Goal: Information Seeking & Learning: Learn about a topic

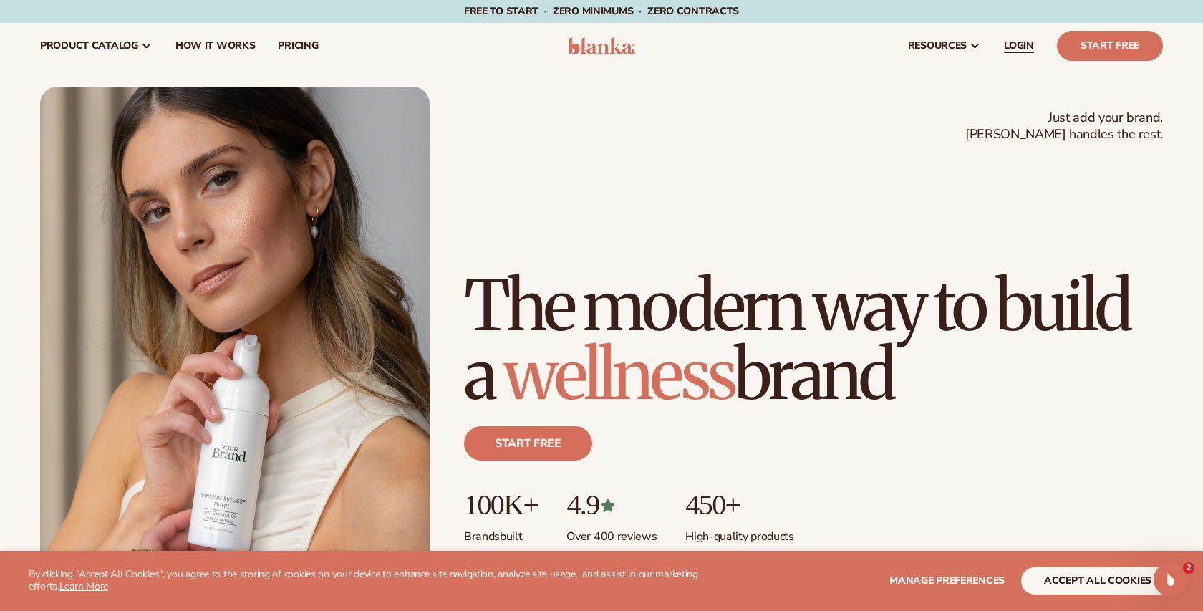
click at [1017, 40] on span "LOGIN" at bounding box center [1019, 45] width 30 height 11
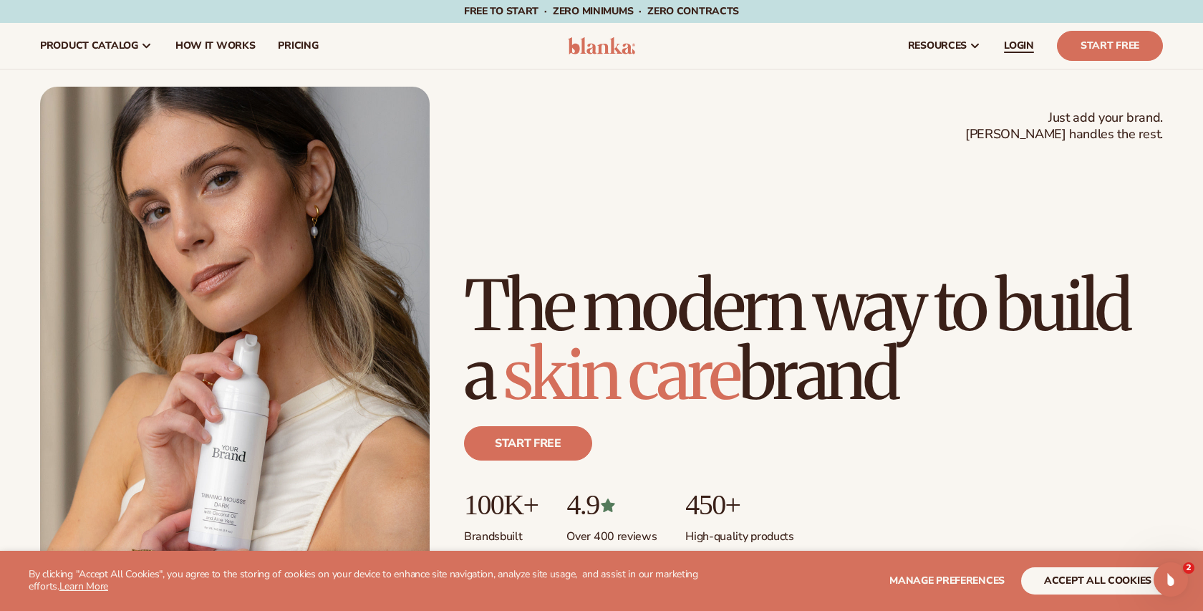
click at [1027, 47] on span "LOGIN" at bounding box center [1019, 45] width 30 height 11
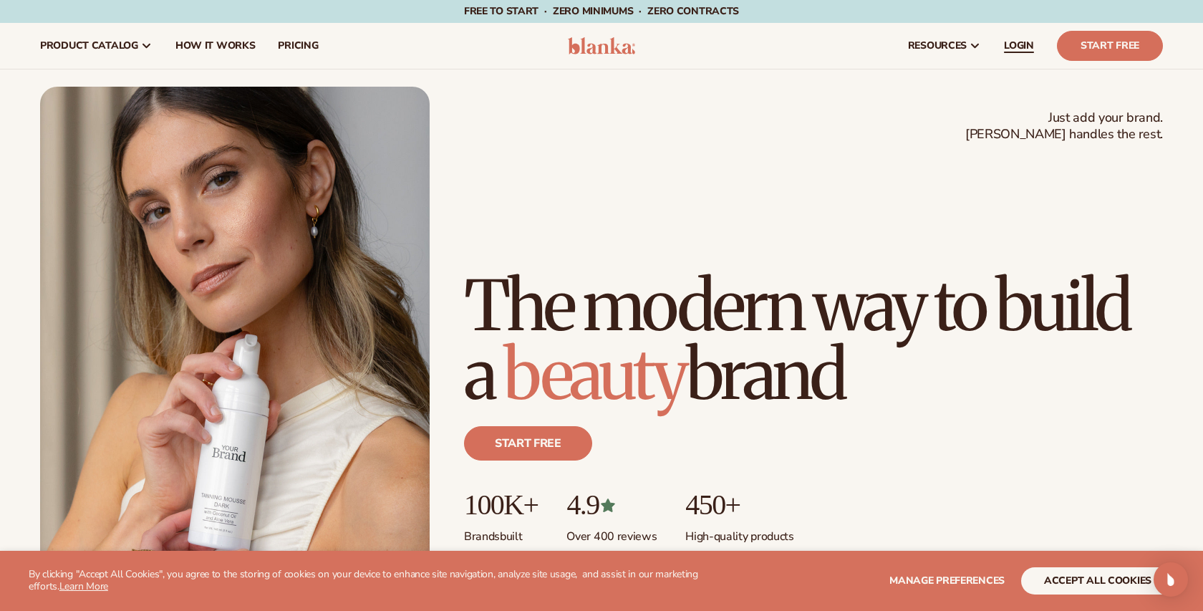
click at [1016, 43] on span "LOGIN" at bounding box center [1019, 45] width 30 height 11
click at [1172, 589] on div "Open Intercom Messenger" at bounding box center [1168, 576] width 47 height 47
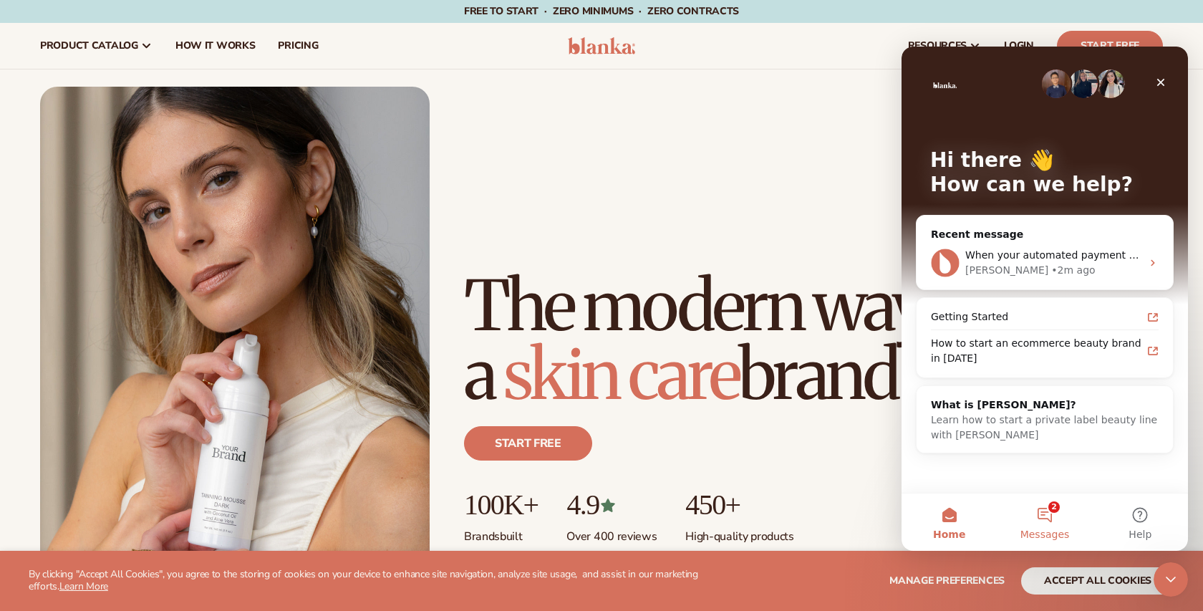
click at [1046, 518] on button "2 Messages" at bounding box center [1044, 521] width 95 height 57
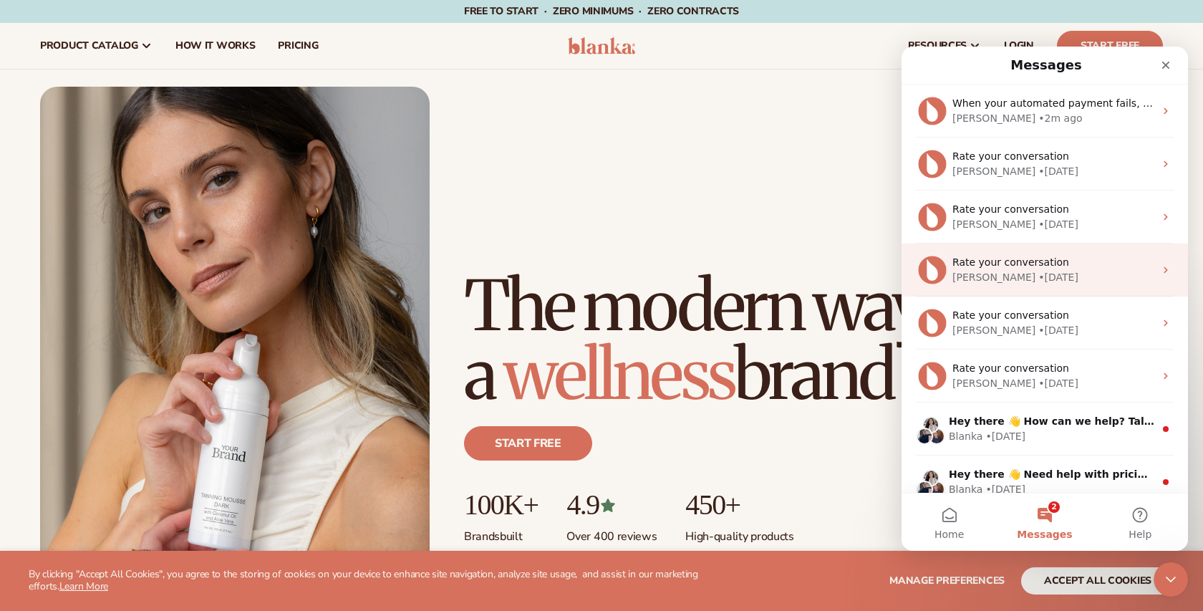
scroll to position [16, 0]
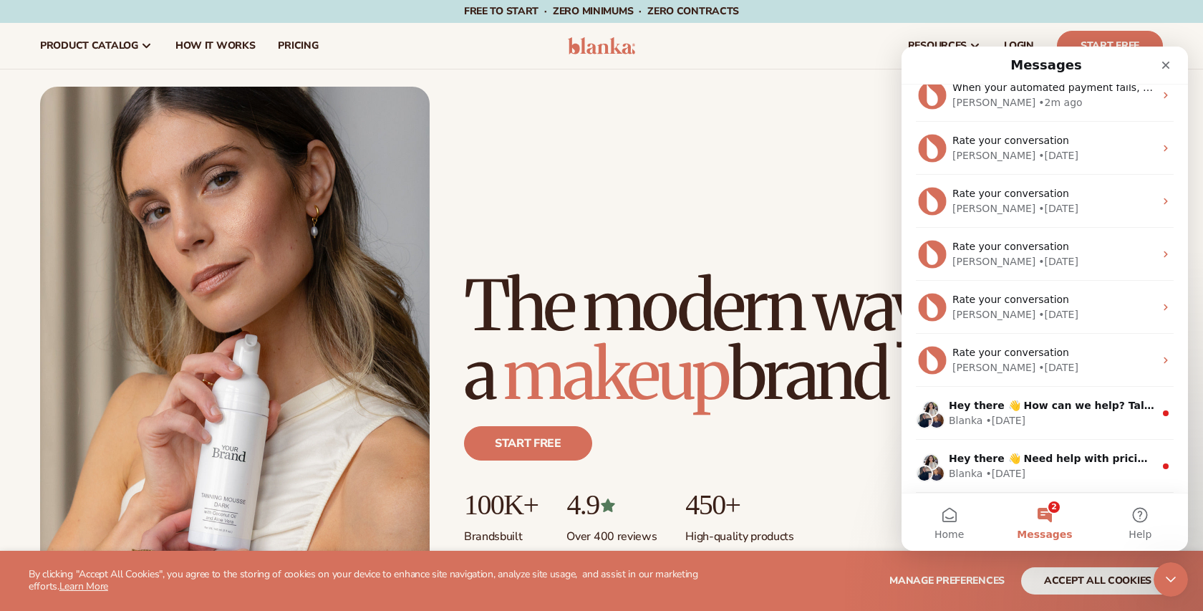
click at [1045, 536] on span "Messages" at bounding box center [1044, 534] width 55 height 10
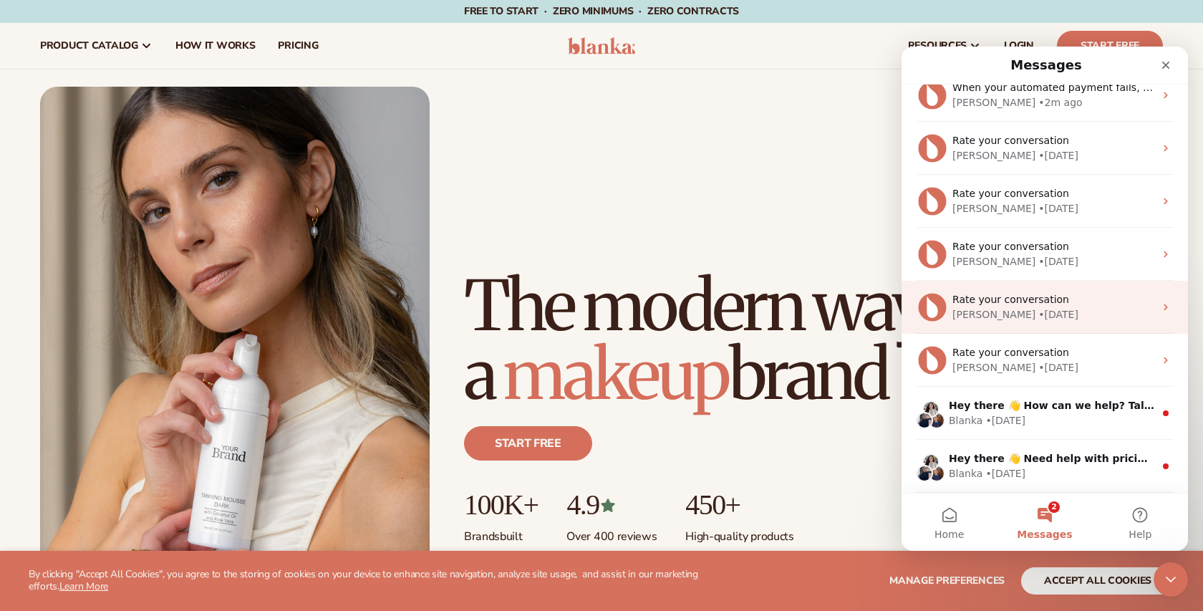
scroll to position [0, 0]
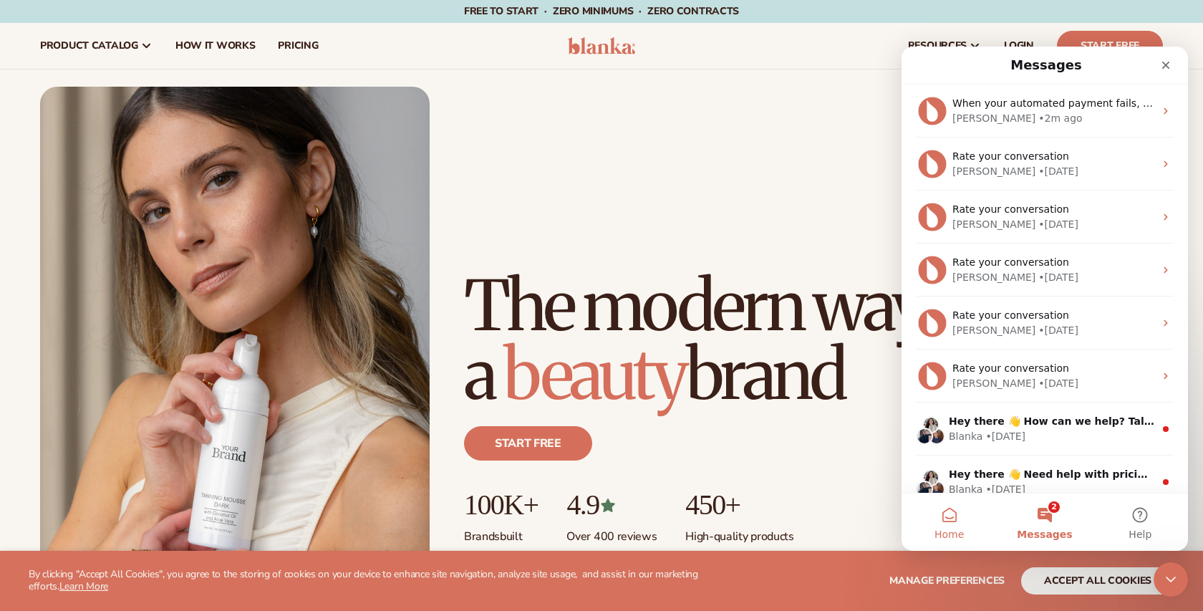
click at [946, 523] on button "Home" at bounding box center [948, 521] width 95 height 57
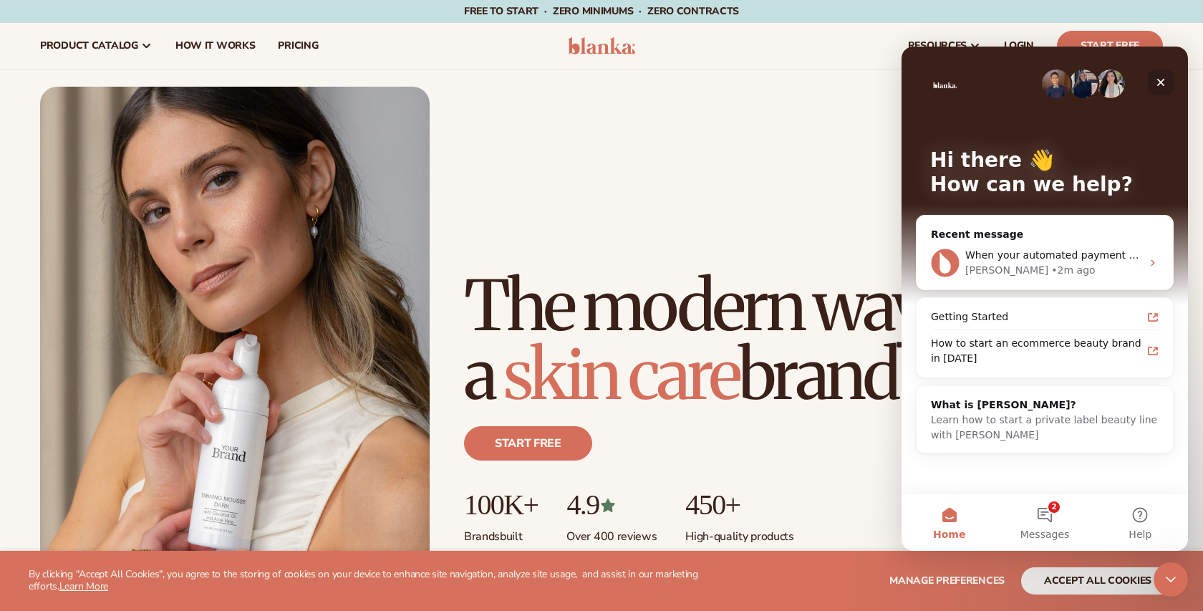
click at [1167, 85] on div "Close" at bounding box center [1161, 82] width 26 height 26
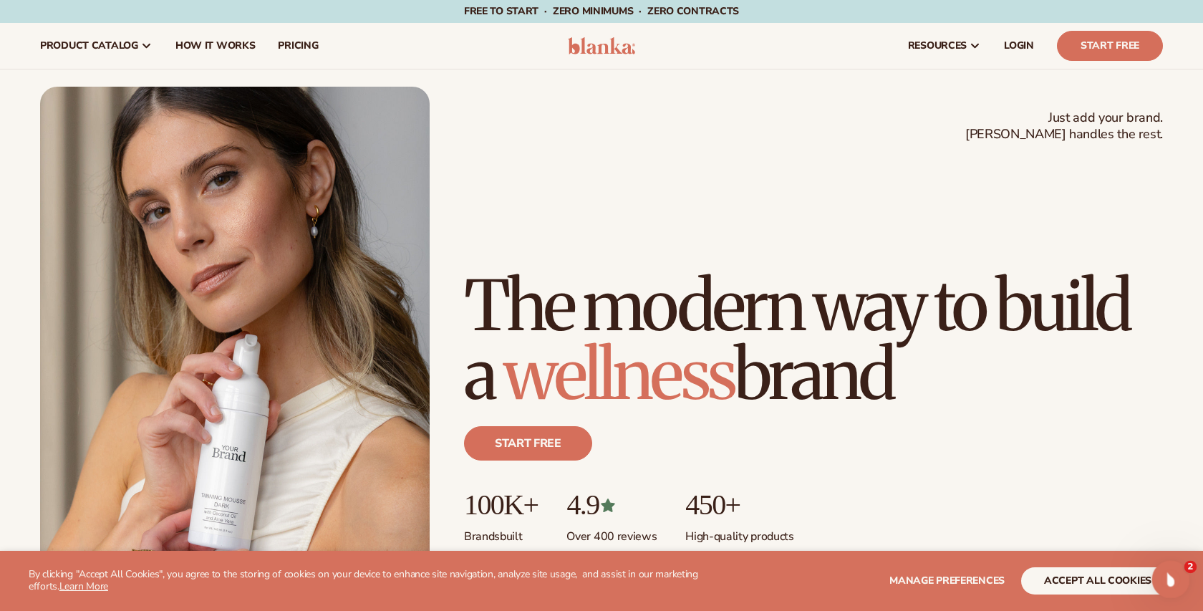
click at [1166, 580] on icon "Open Intercom Messenger" at bounding box center [1169, 578] width 24 height 24
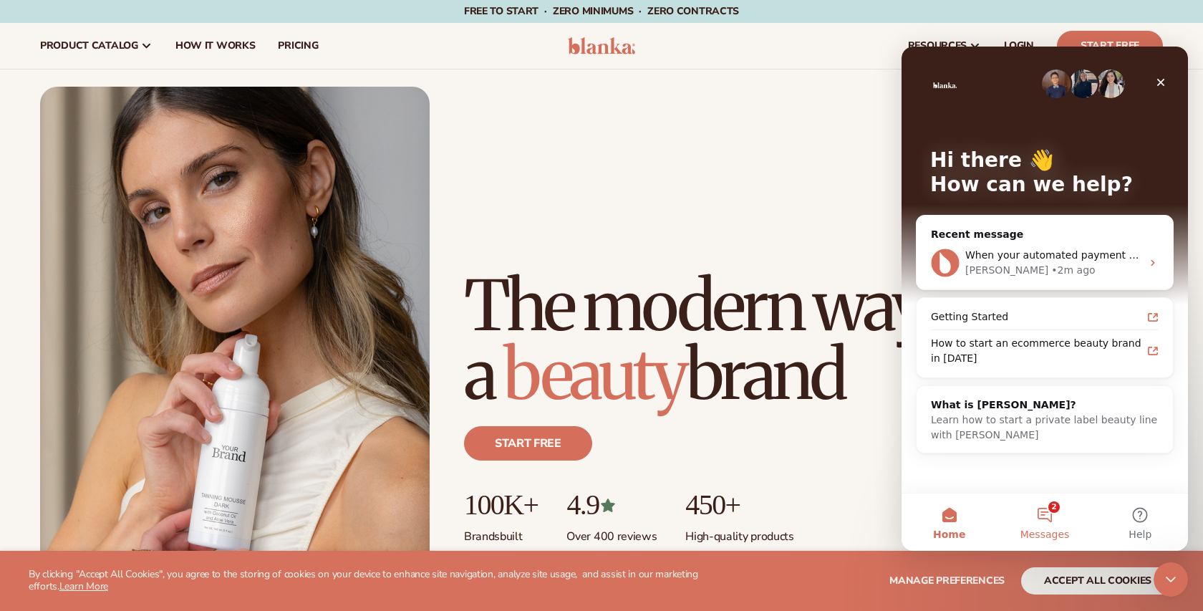
click at [1044, 499] on button "2 Messages" at bounding box center [1044, 521] width 95 height 57
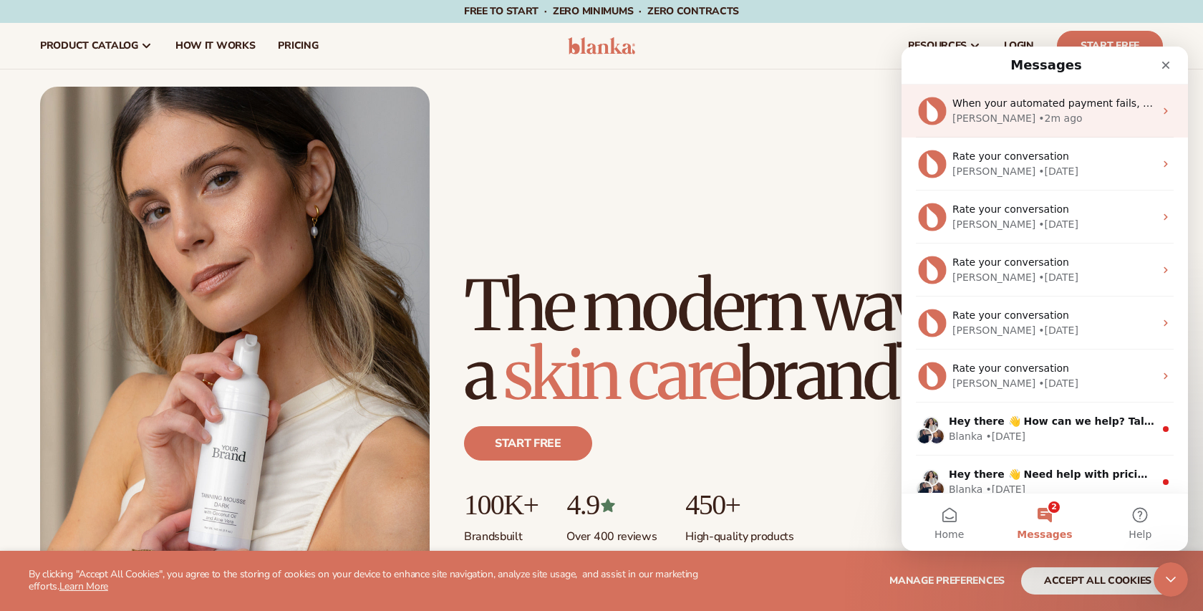
click at [1036, 111] on div "Lee • 2m ago" at bounding box center [1053, 118] width 202 height 15
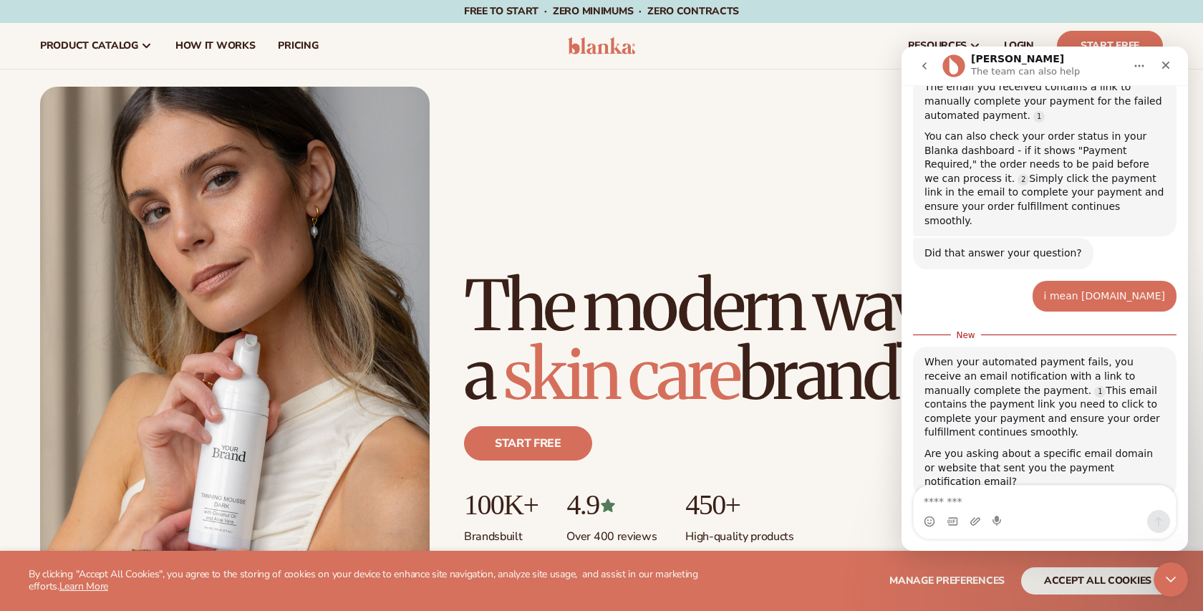
scroll to position [583, 0]
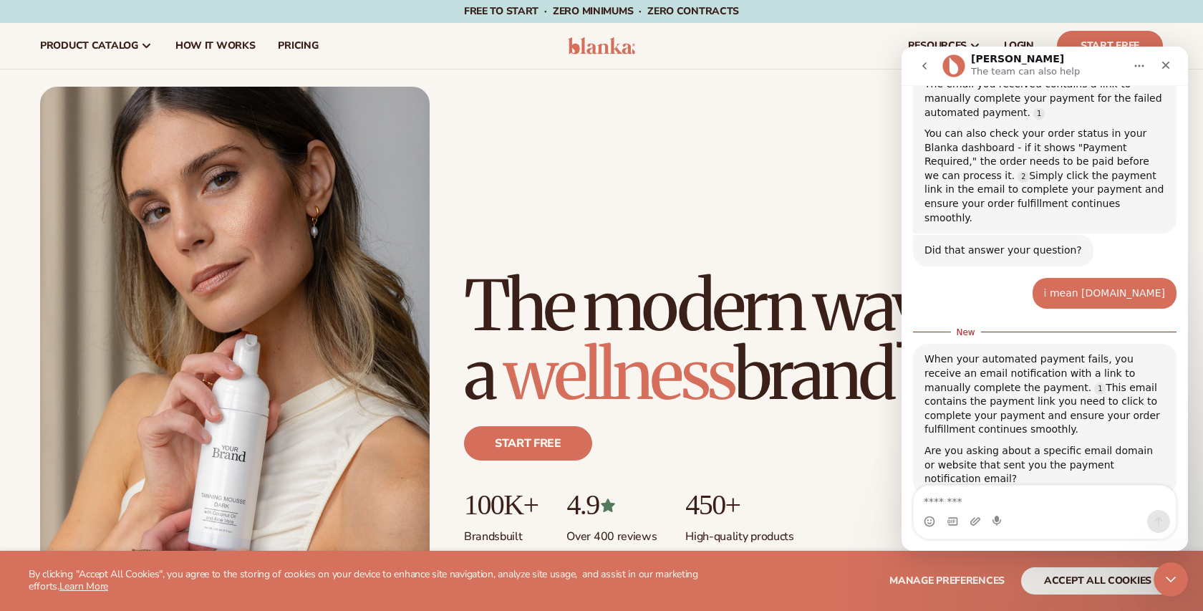
click at [997, 492] on textarea "Message…" at bounding box center [1045, 497] width 262 height 24
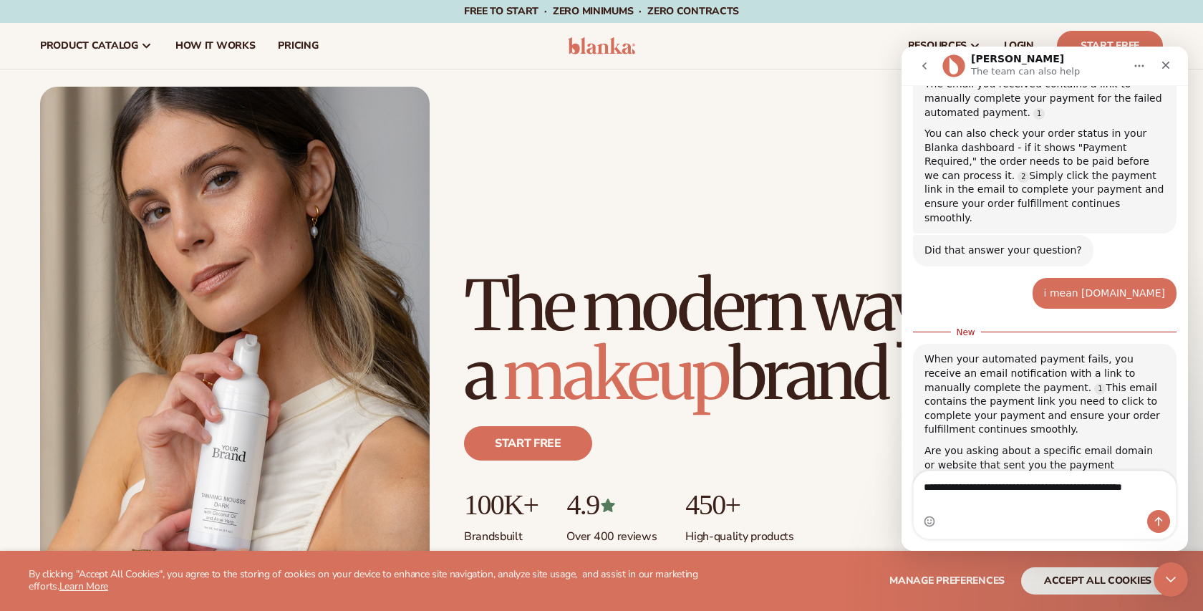
scroll to position [597, 0]
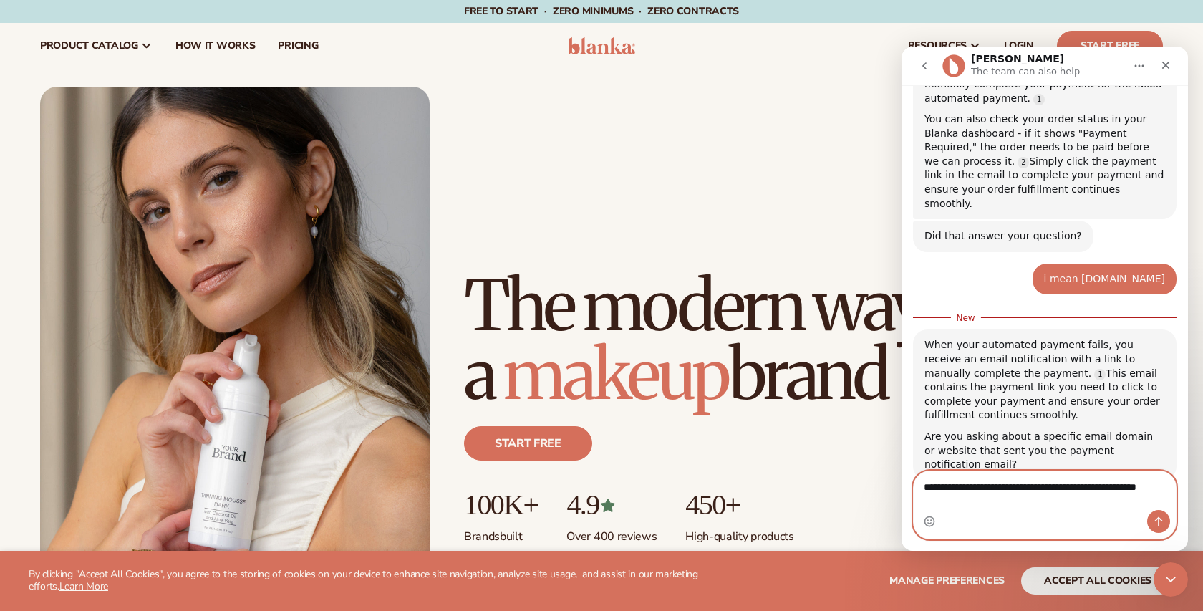
click at [1074, 507] on textarea "**********" at bounding box center [1045, 490] width 262 height 39
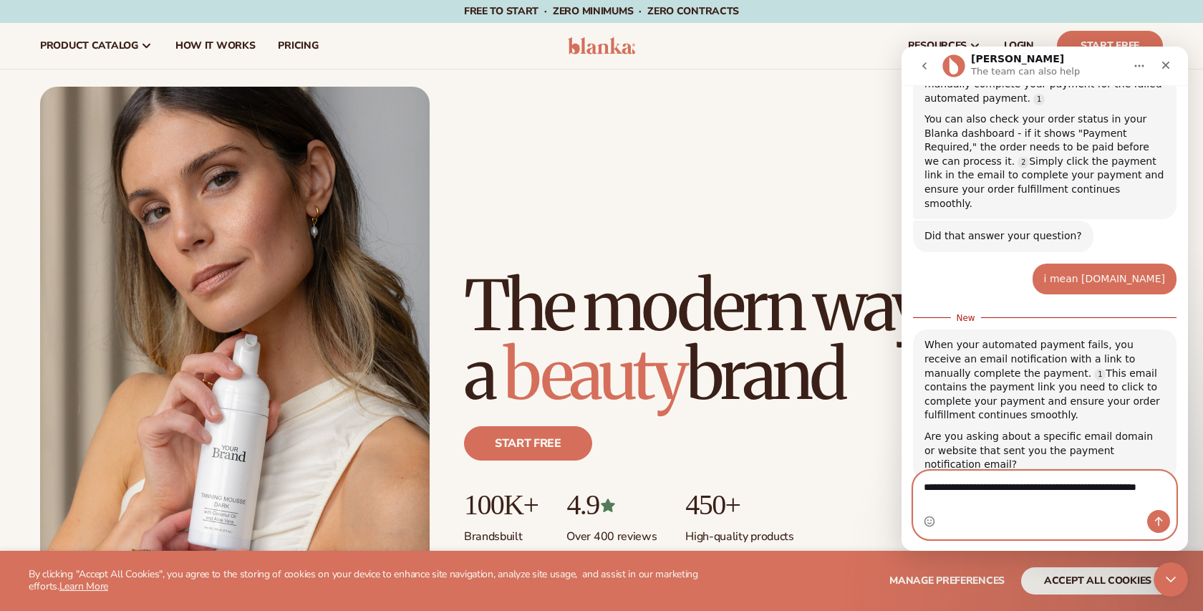
type textarea "**********"
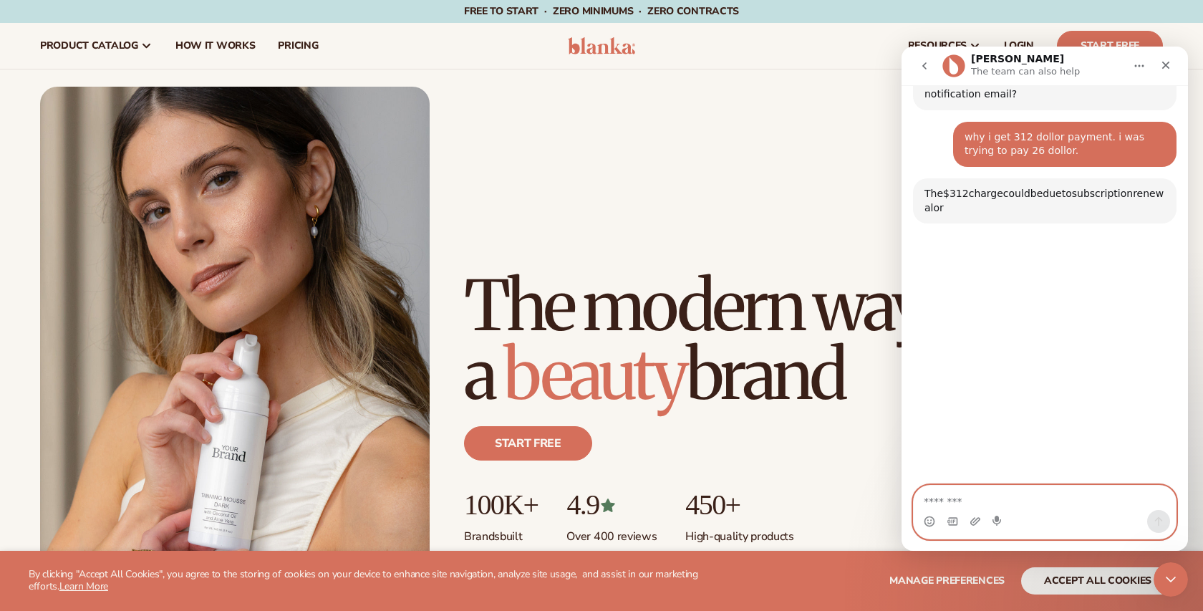
scroll to position [944, 0]
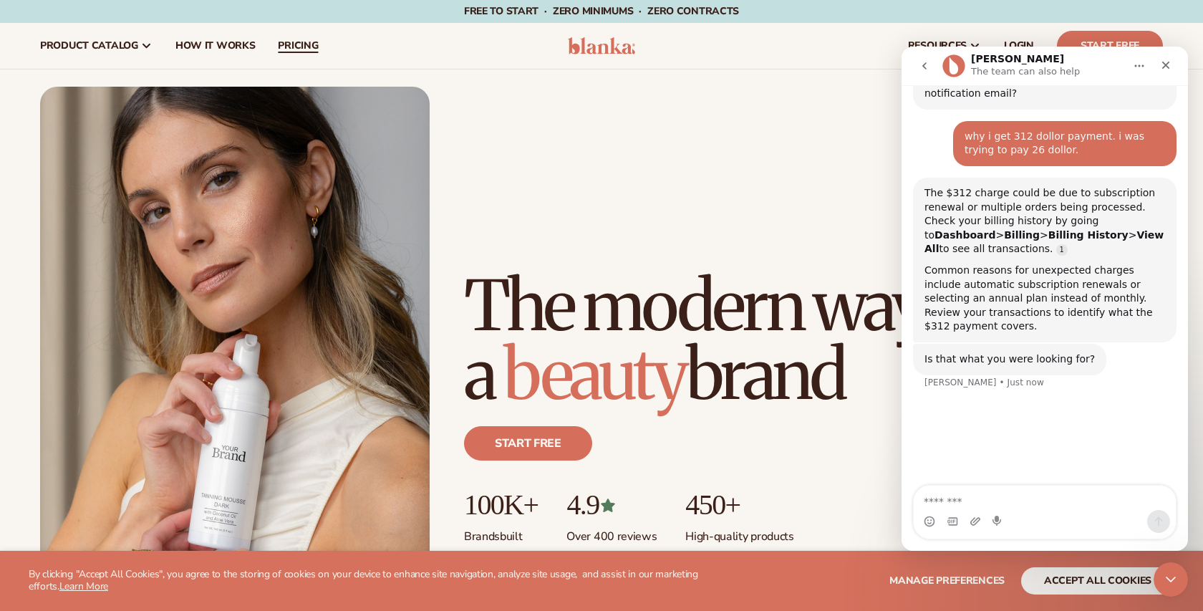
click at [277, 35] on link "pricing" at bounding box center [297, 46] width 63 height 46
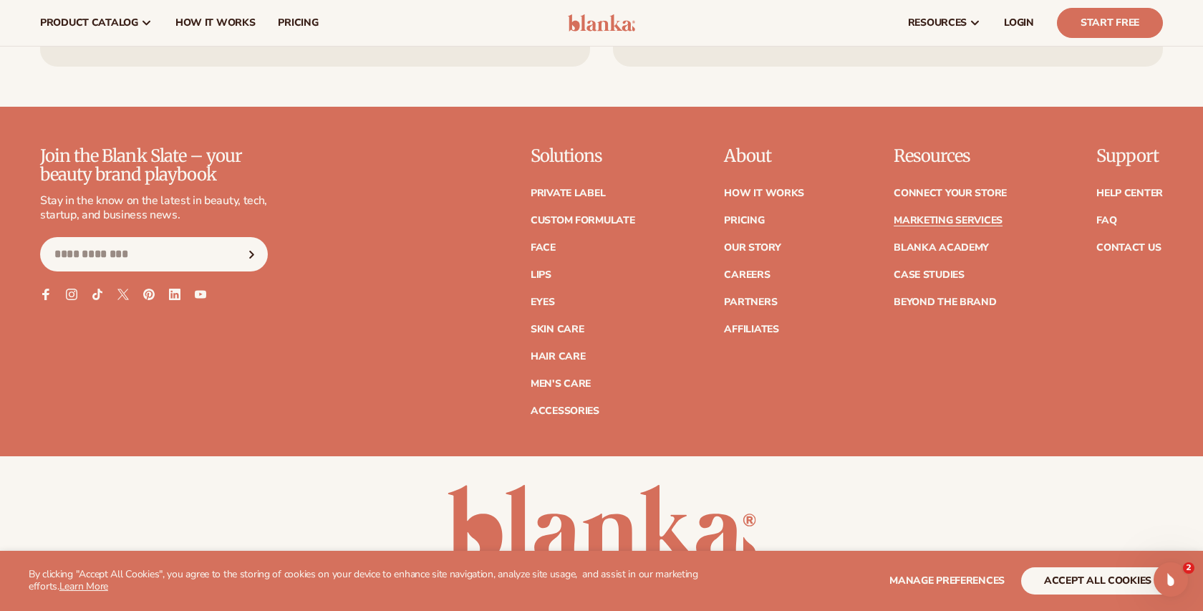
scroll to position [3415, 0]
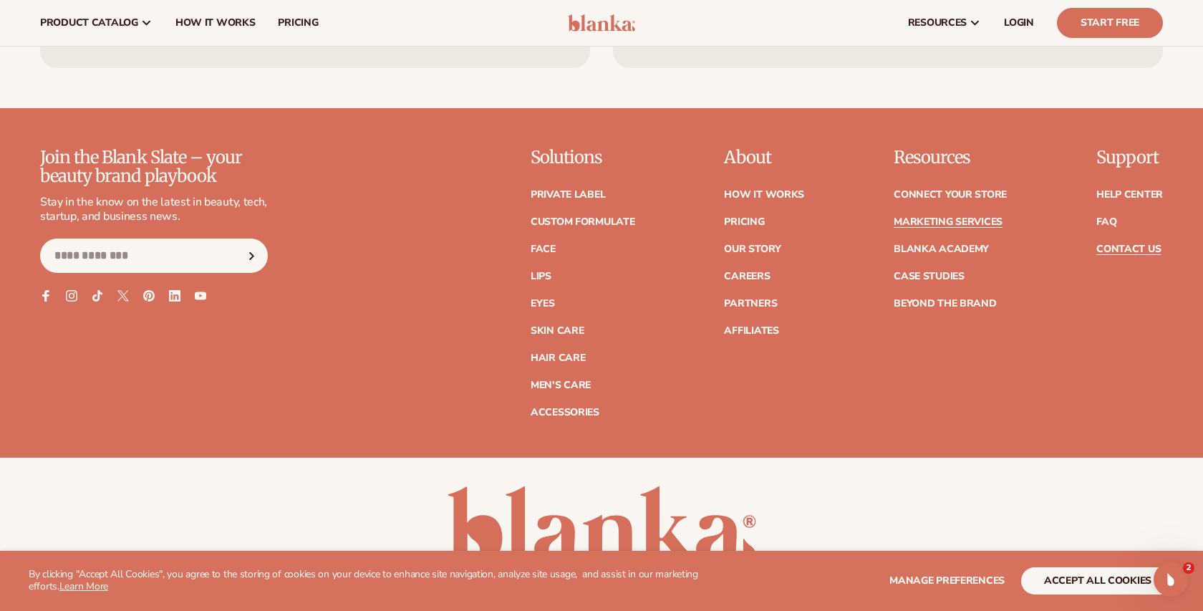
click at [1117, 251] on link "Contact Us" at bounding box center [1128, 249] width 64 height 10
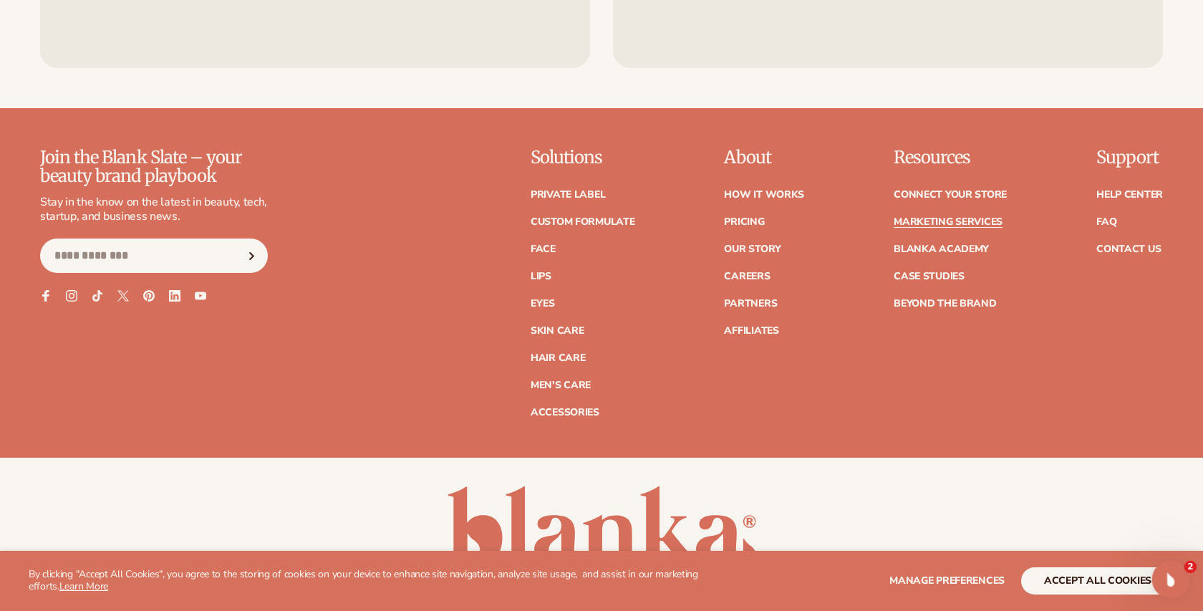
click at [1184, 589] on div "Open Intercom Messenger" at bounding box center [1168, 577] width 34 height 34
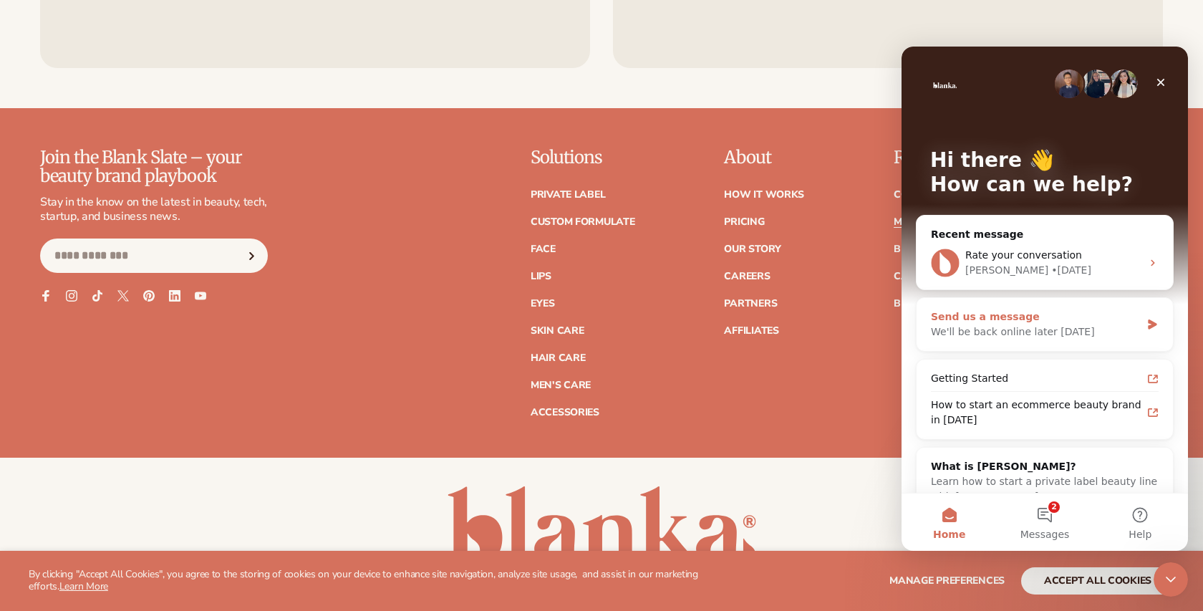
click at [1022, 327] on div "We'll be back online later today" at bounding box center [1036, 331] width 210 height 15
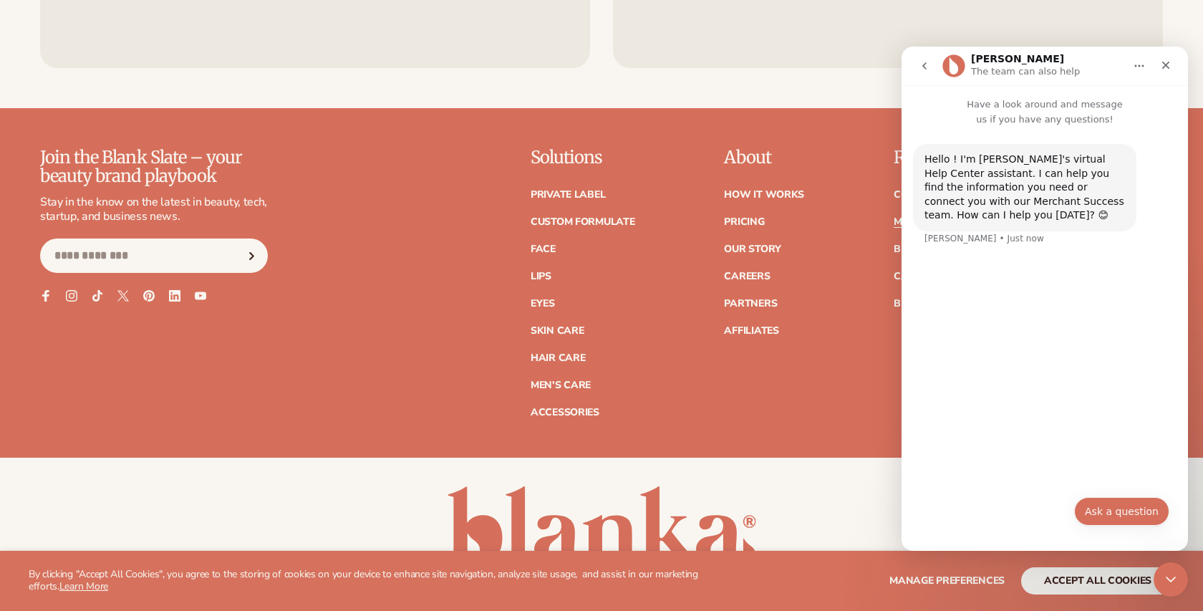
click at [1101, 509] on button "Ask a question" at bounding box center [1121, 511] width 95 height 29
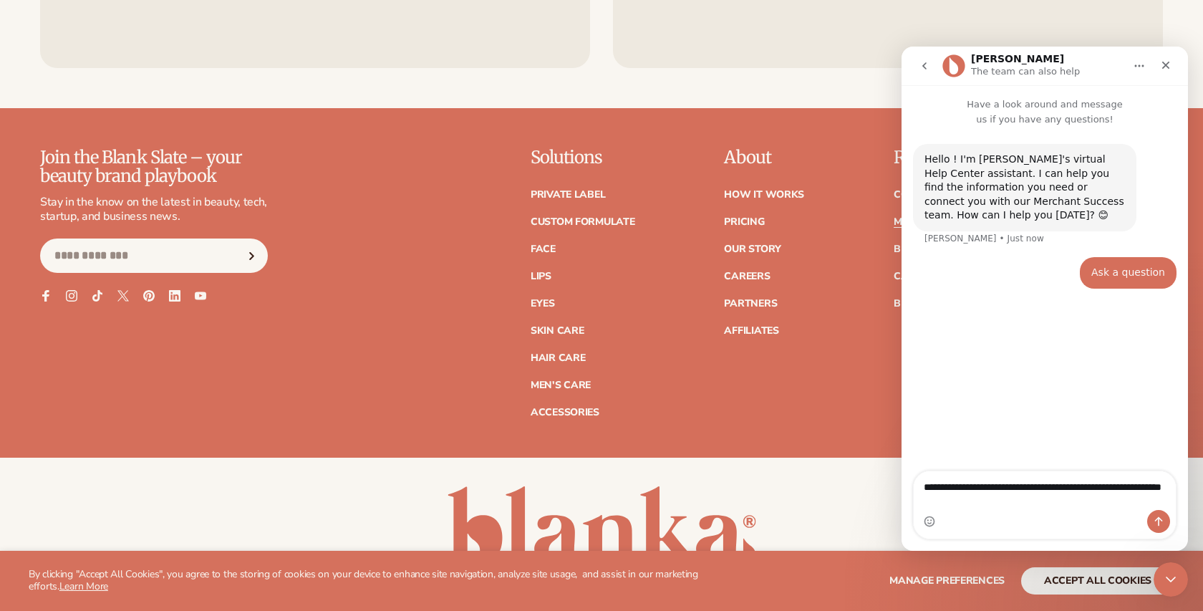
type textarea "**********"
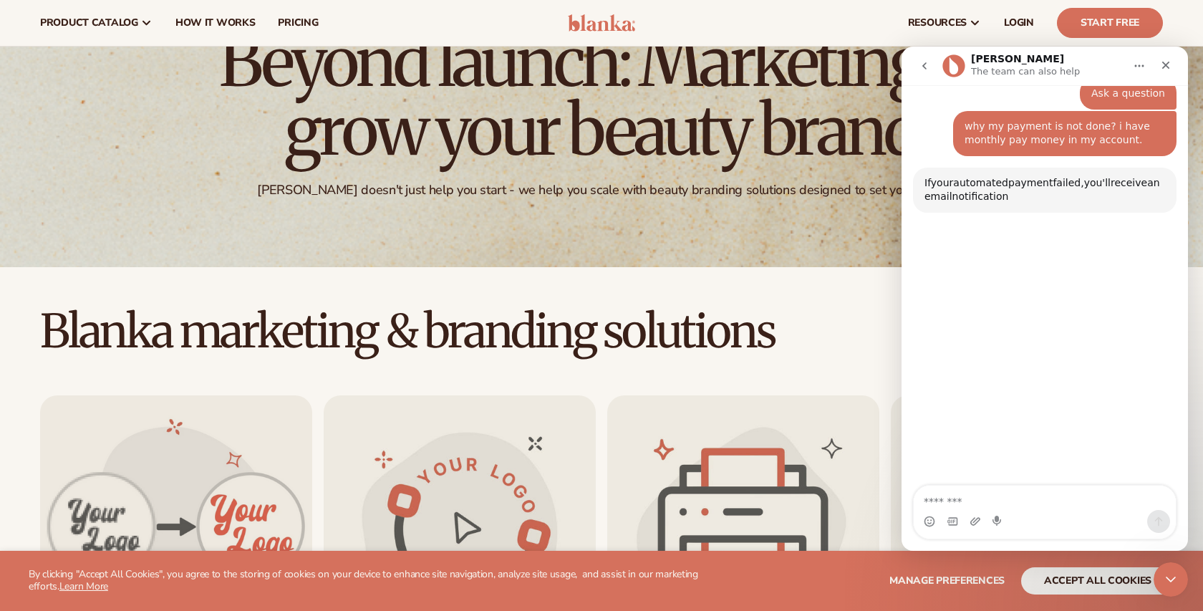
scroll to position [193, 0]
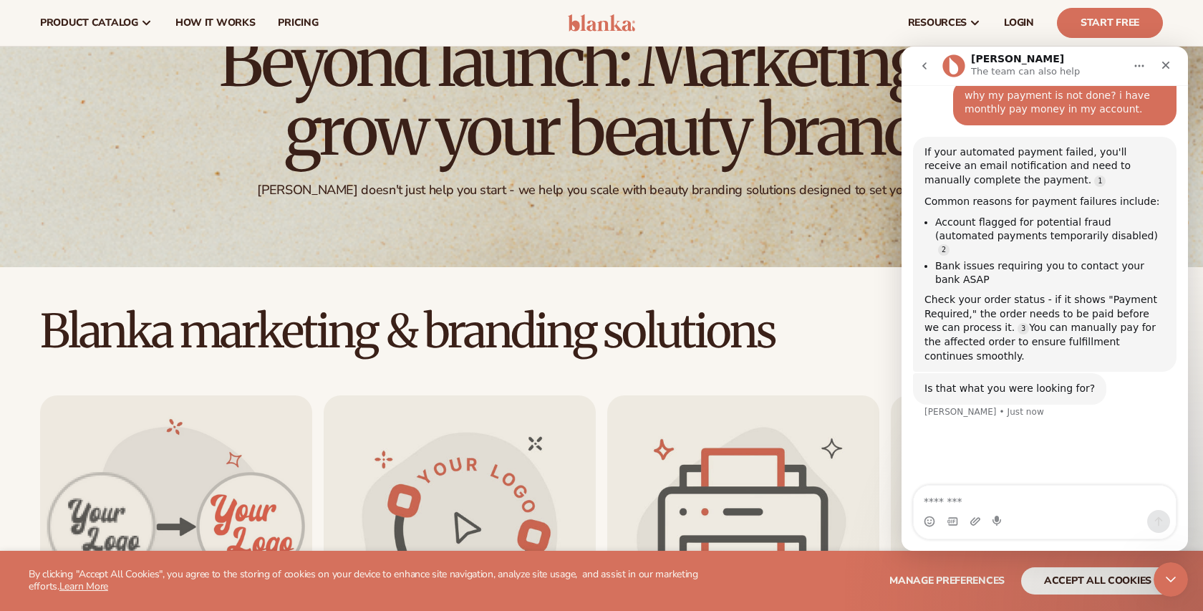
click at [1040, 490] on textarea "Message…" at bounding box center [1045, 497] width 262 height 24
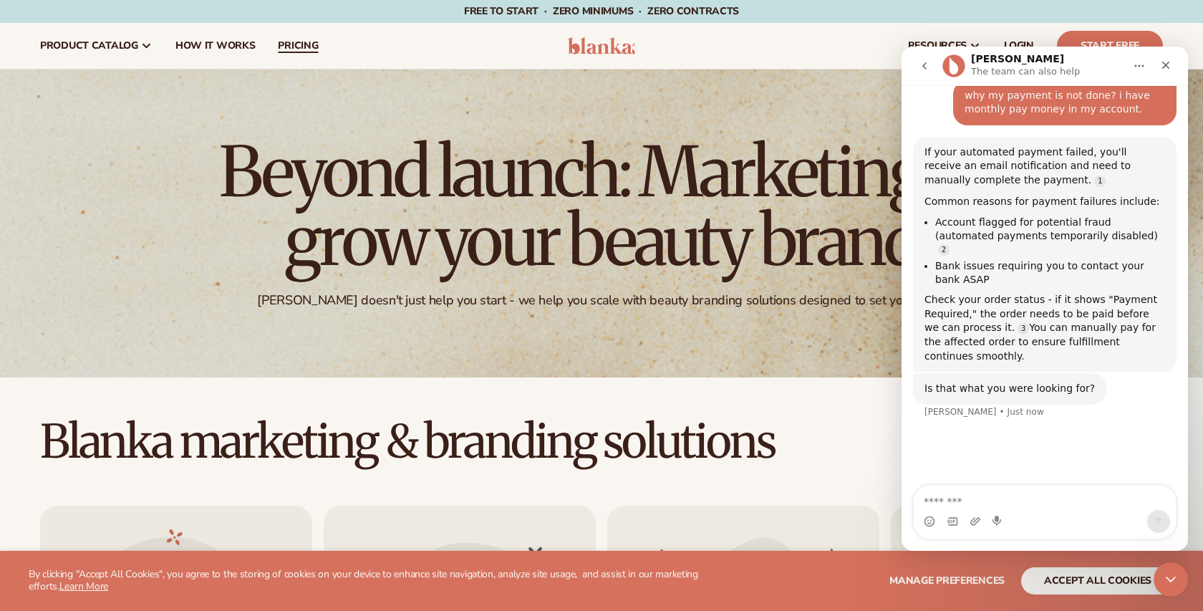
click at [320, 51] on link "pricing" at bounding box center [297, 46] width 63 height 46
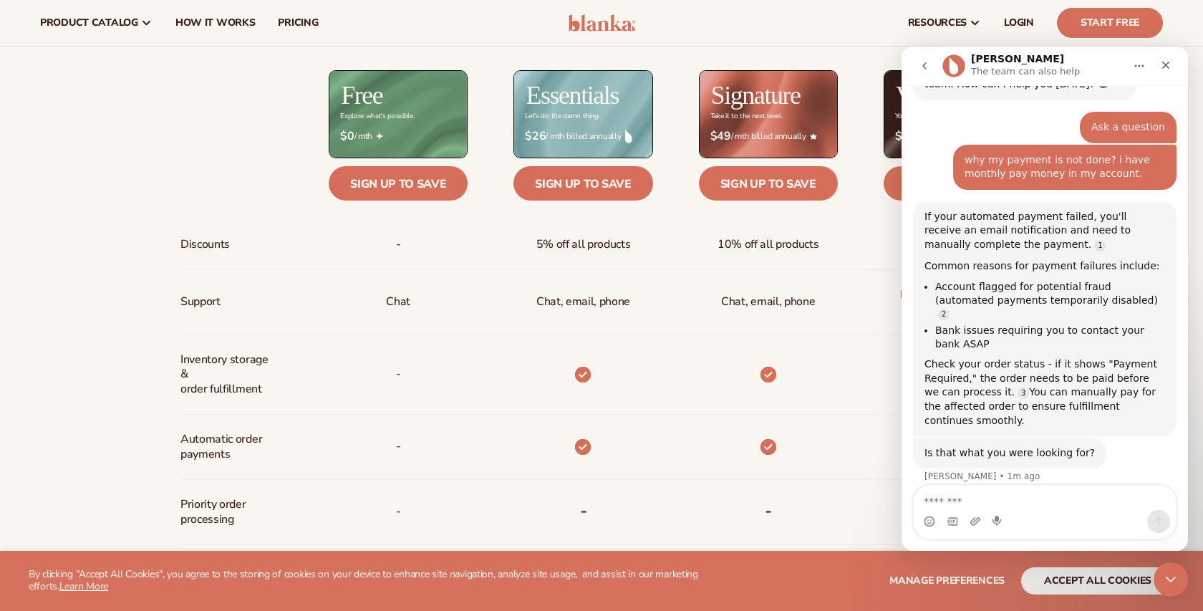
scroll to position [624, 0]
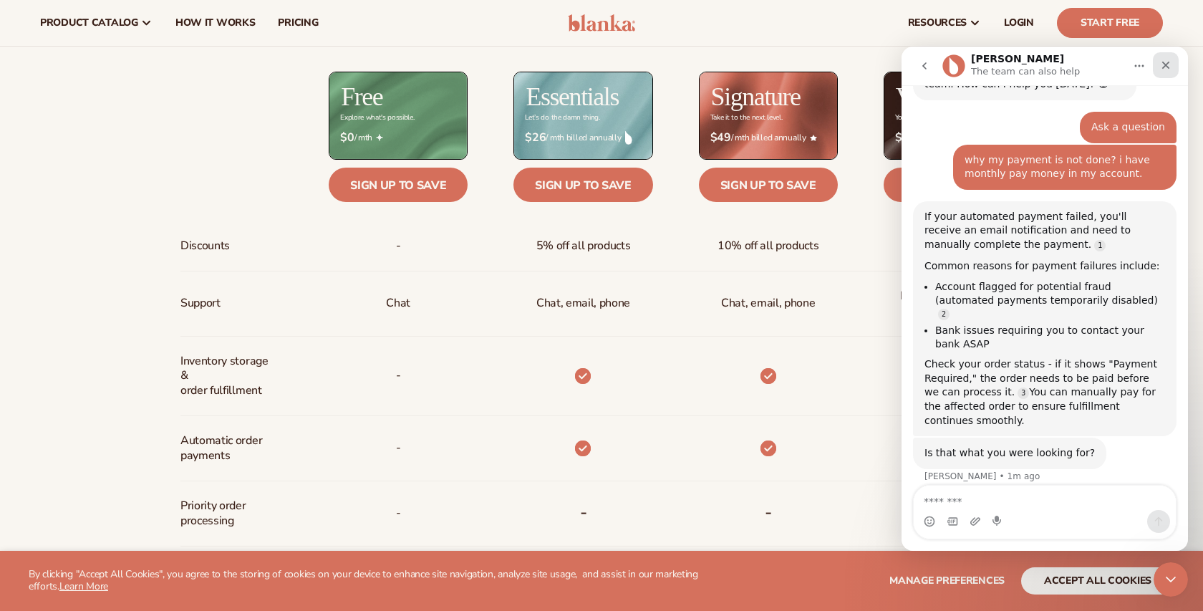
click at [1162, 64] on icon "Close" at bounding box center [1165, 64] width 11 height 11
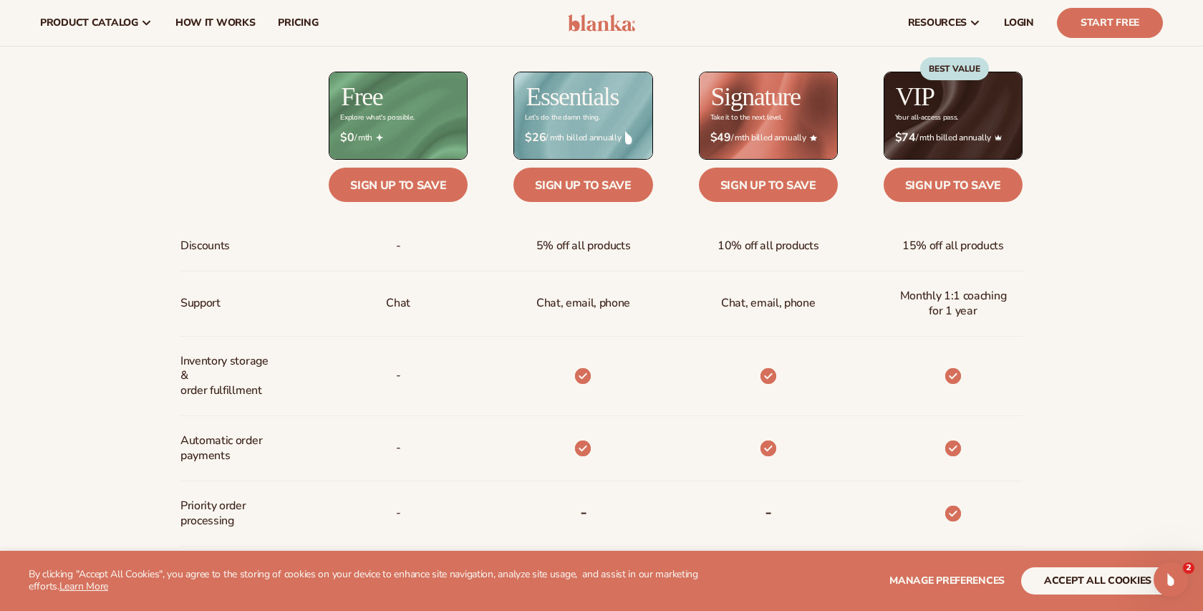
scroll to position [131, 0]
click at [609, 198] on link "Sign up to save" at bounding box center [582, 185] width 139 height 34
click at [1166, 589] on div "Open Intercom Messenger" at bounding box center [1168, 576] width 47 height 47
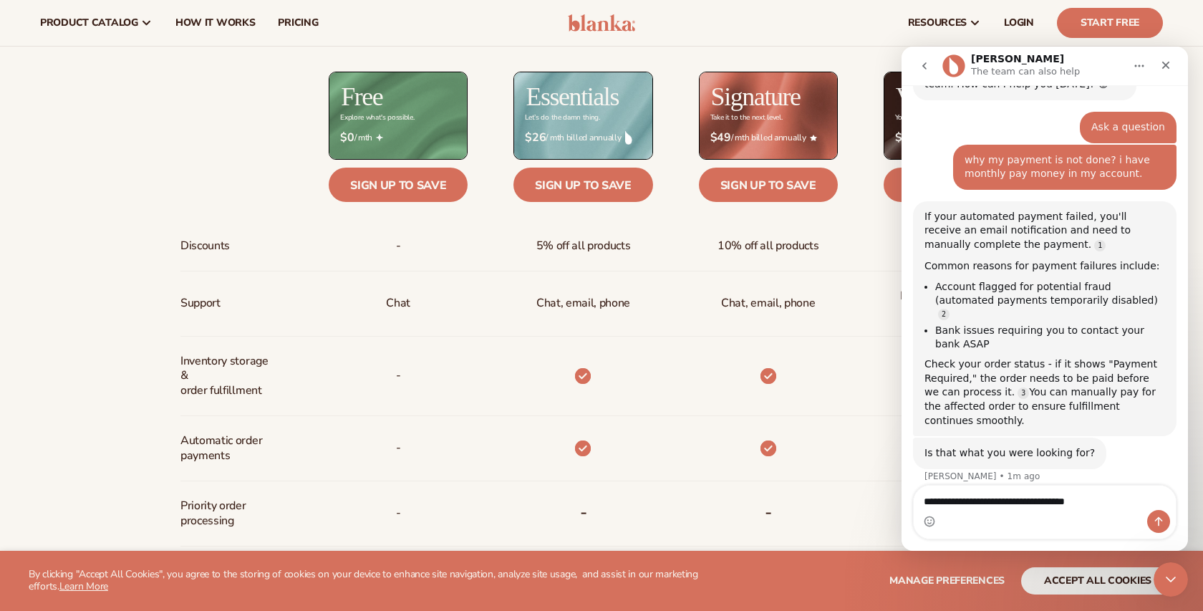
type textarea "**********"
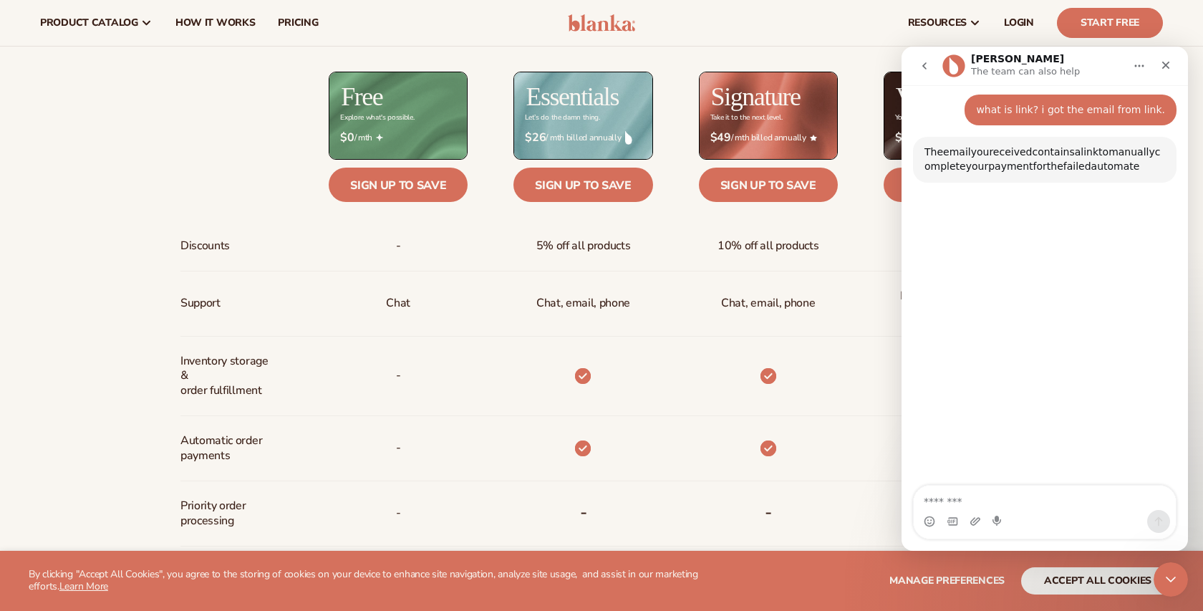
scroll to position [516, 0]
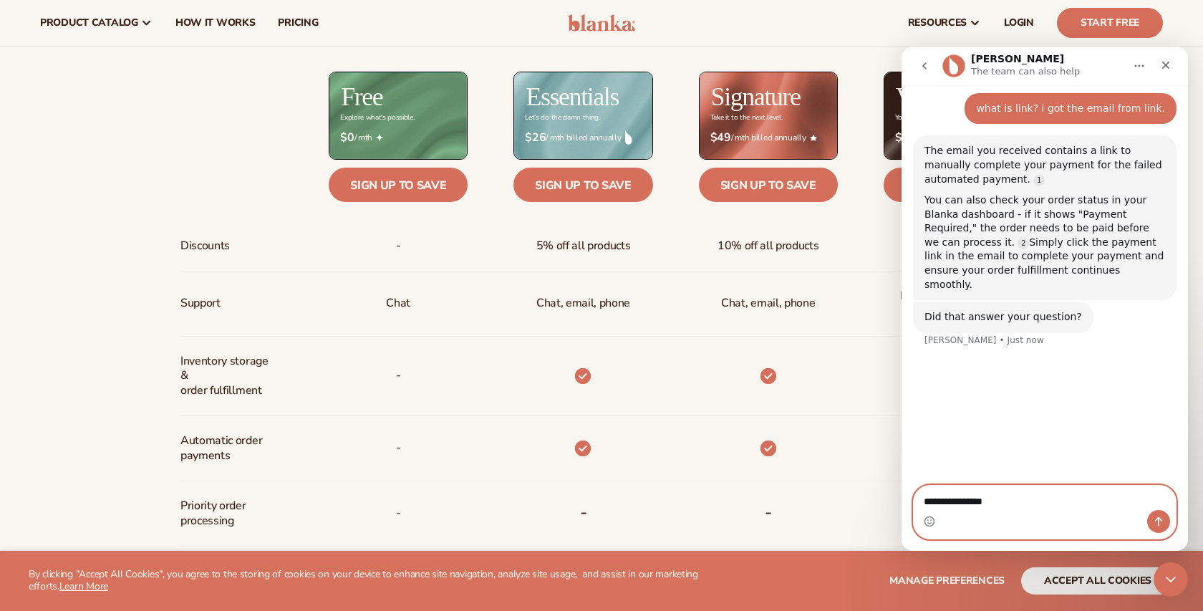
type textarea "**********"
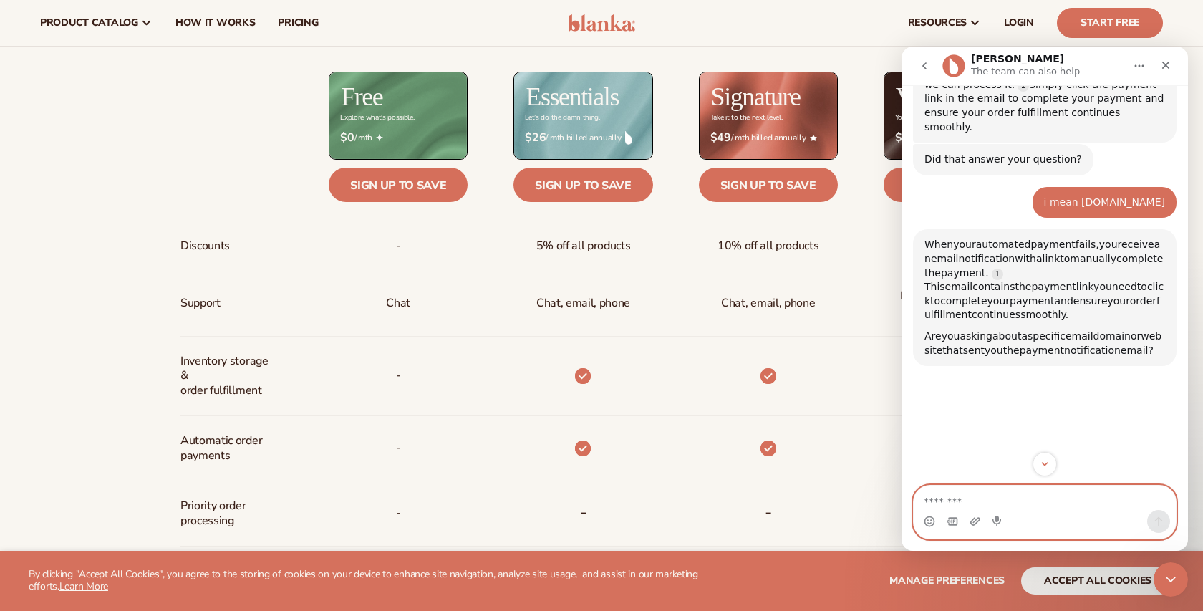
scroll to position [672, 0]
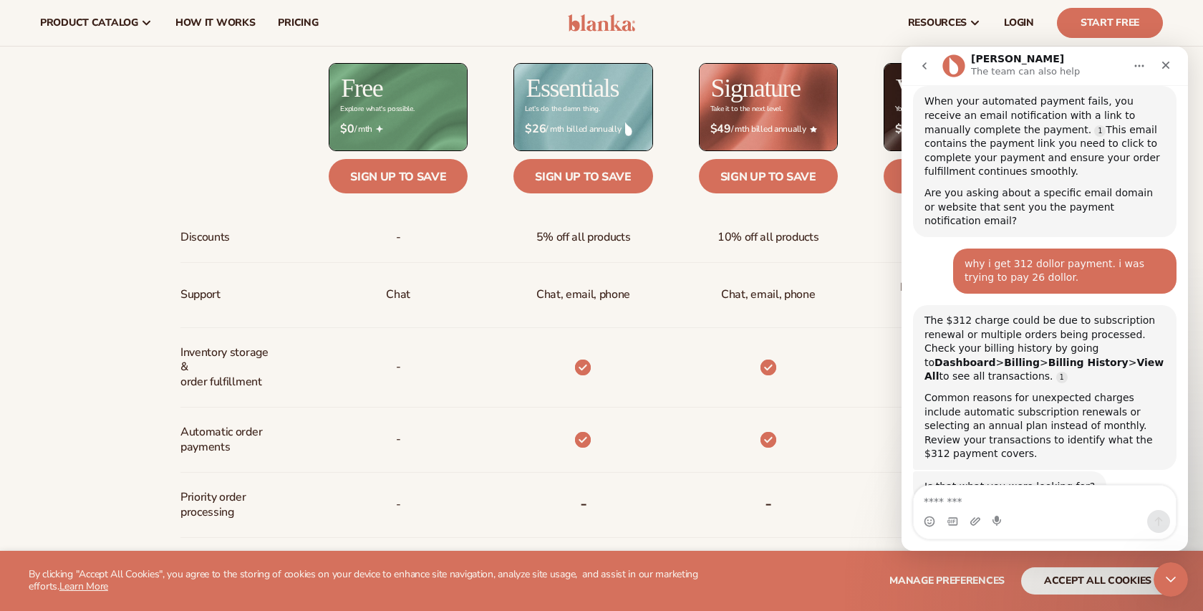
scroll to position [627, 0]
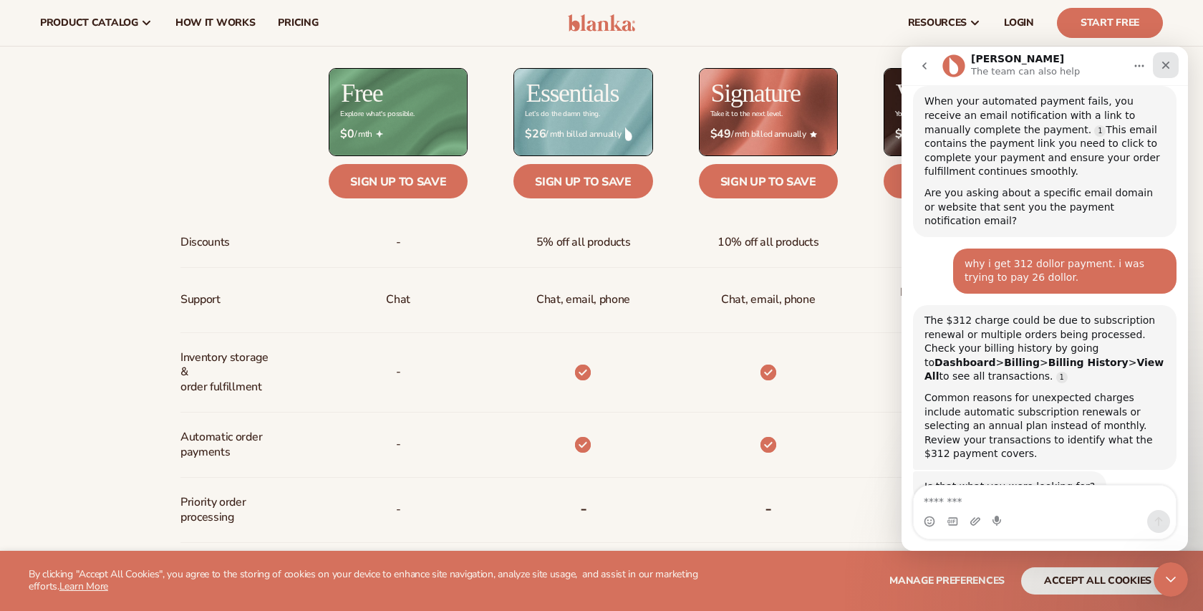
click at [1164, 66] on icon "Close" at bounding box center [1166, 66] width 8 height 8
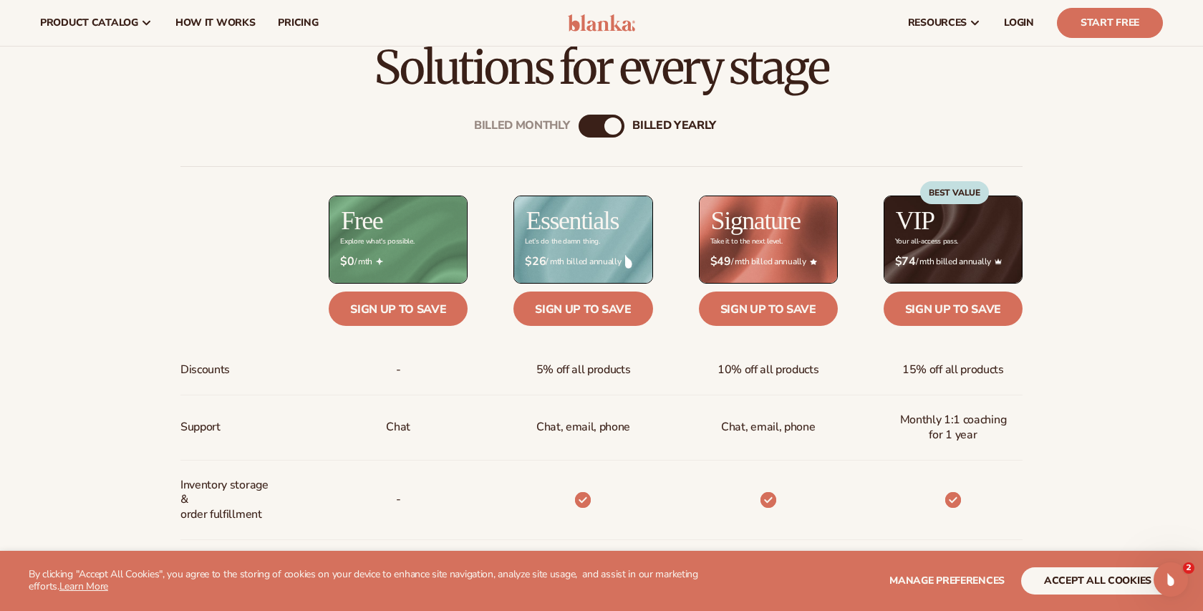
scroll to position [500, 0]
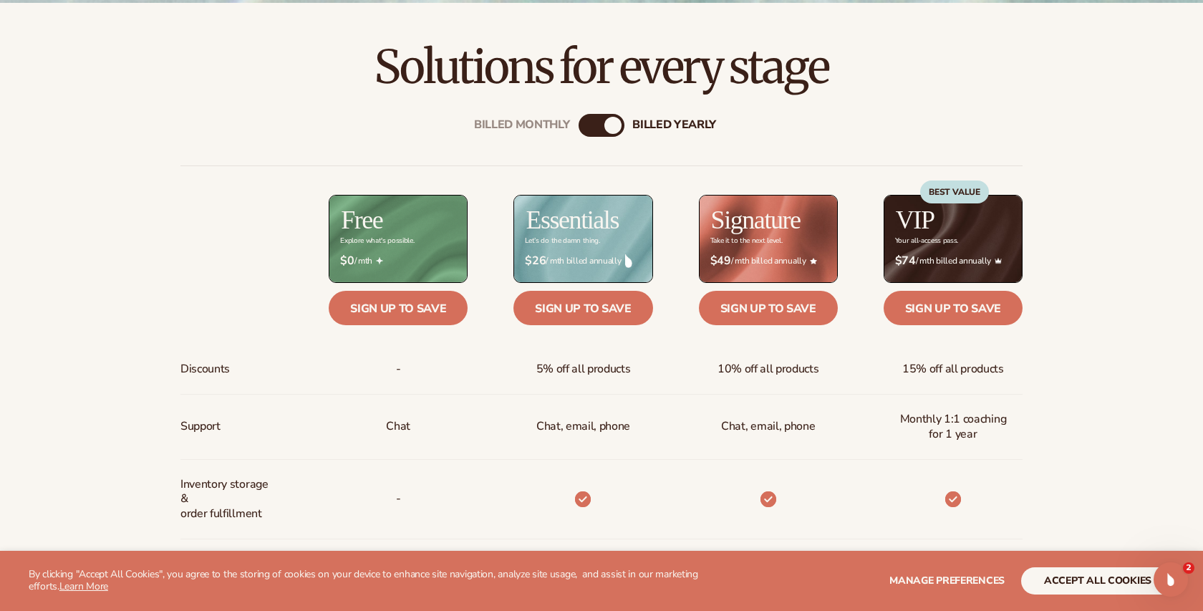
click at [584, 132] on div "Billed Monthly" at bounding box center [587, 125] width 17 height 17
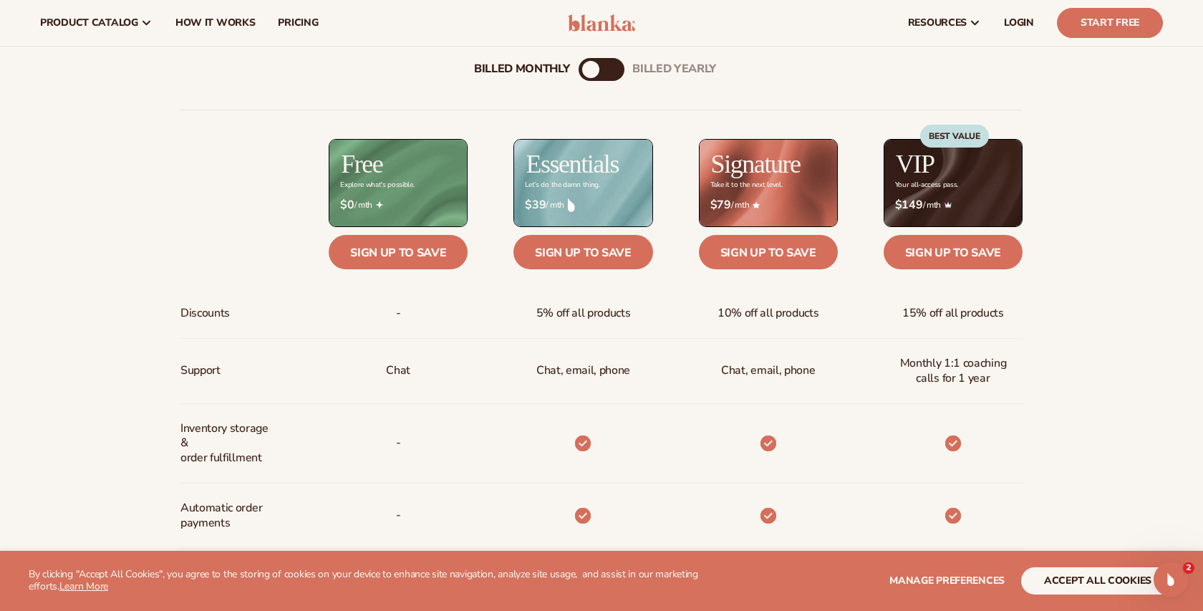
scroll to position [546, 0]
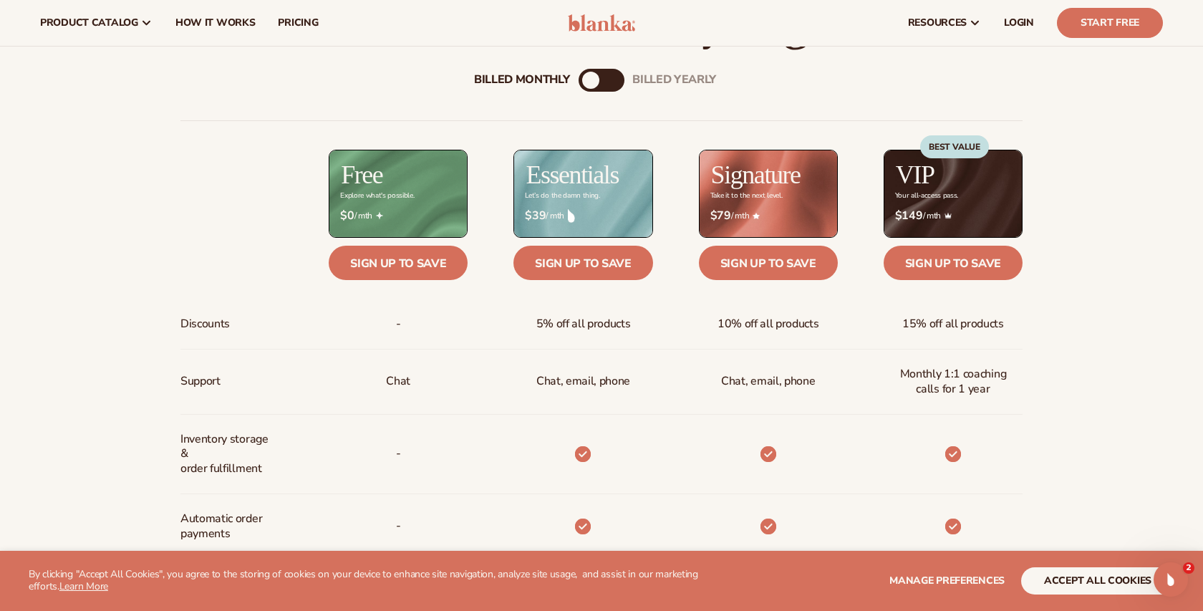
click at [596, 84] on div "Billed Monthly" at bounding box center [590, 80] width 17 height 17
click at [611, 80] on div "billed Yearly" at bounding box center [615, 80] width 17 height 17
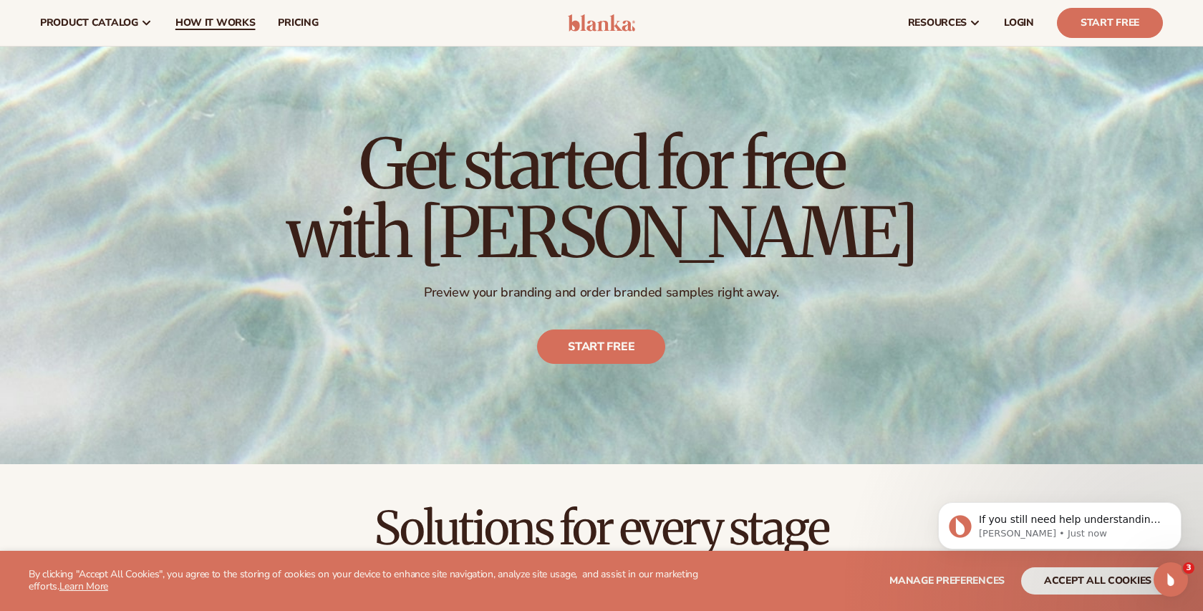
scroll to position [908, 0]
